Goal: Transaction & Acquisition: Purchase product/service

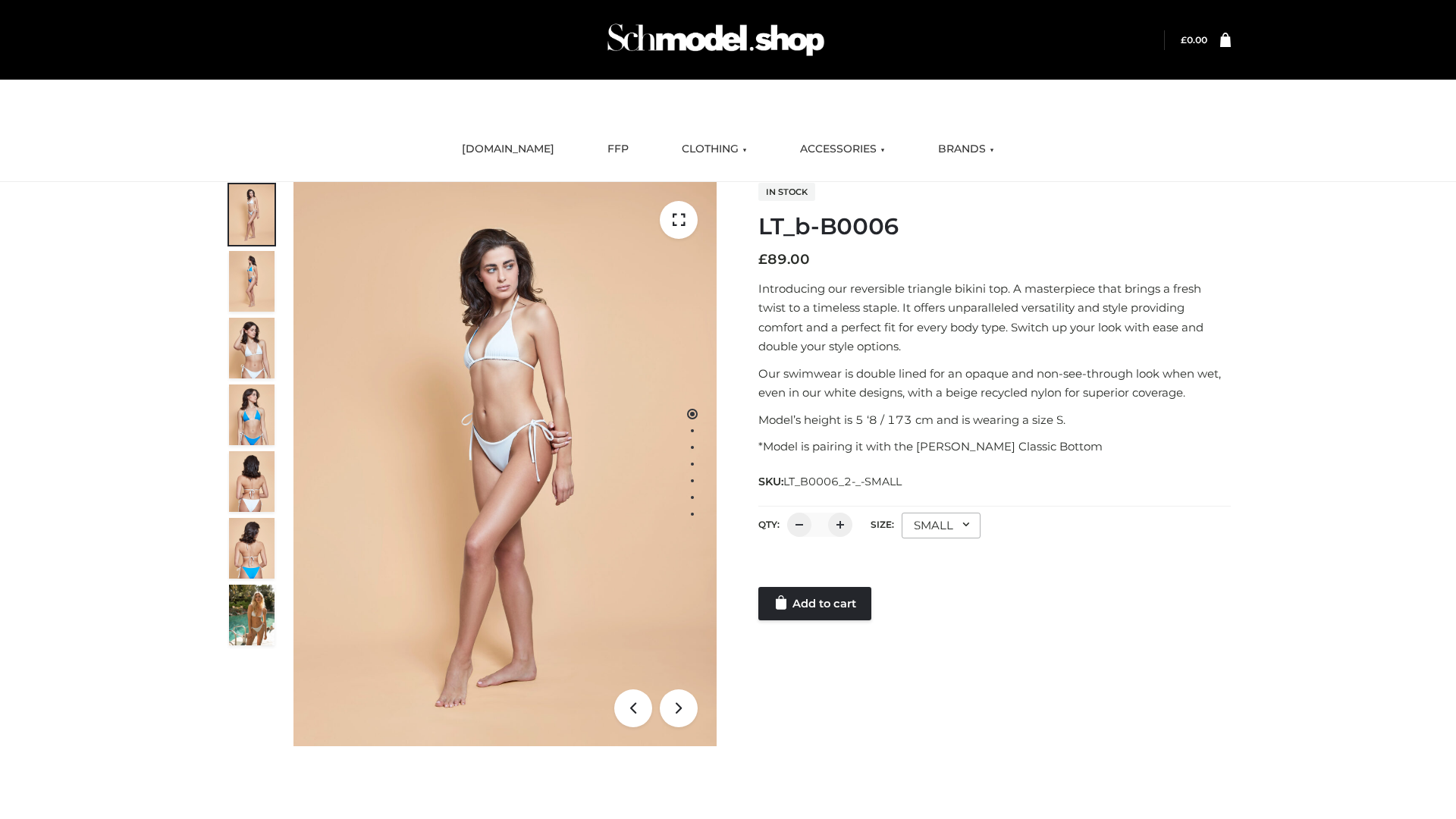
click at [817, 604] on link "Add to cart" at bounding box center [815, 604] width 113 height 33
